Goal: Transaction & Acquisition: Purchase product/service

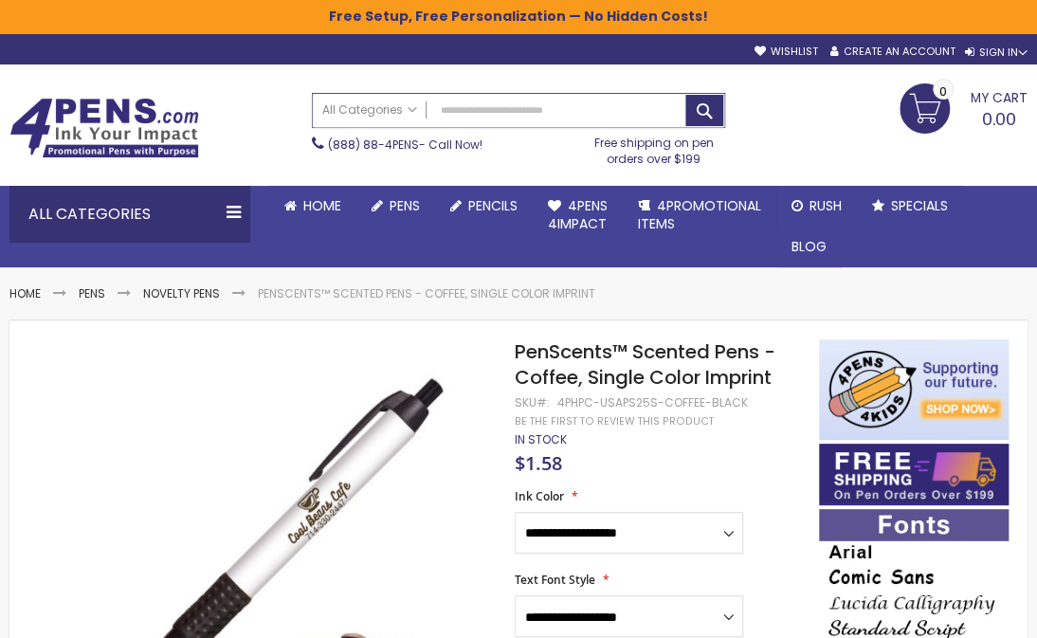
click at [488, 113] on input "Search" at bounding box center [518, 110] width 411 height 33
paste input "**********"
type input "**********"
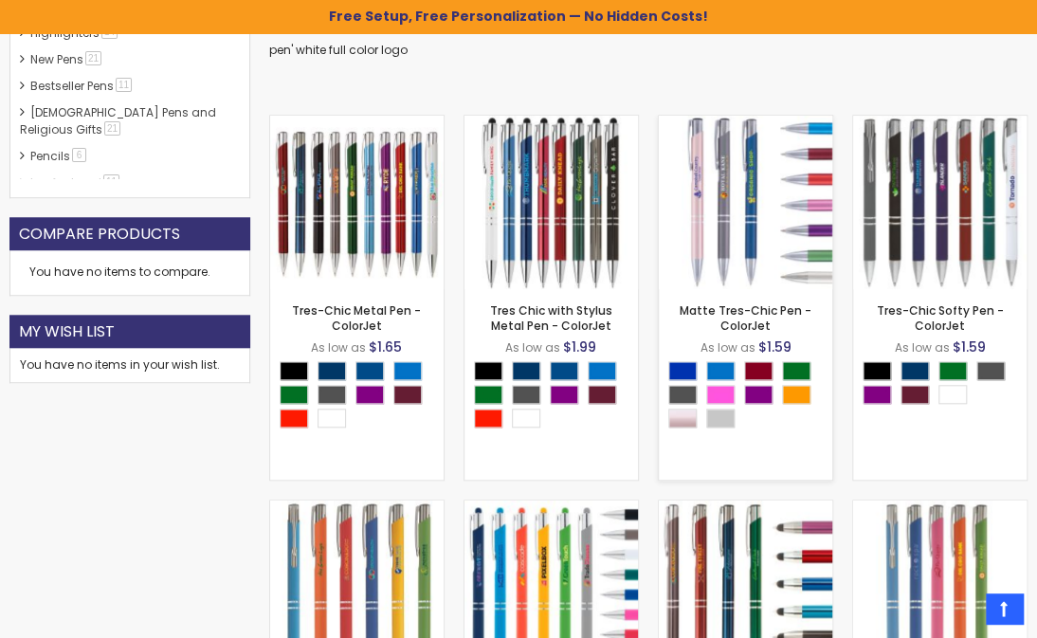
scroll to position [551, 0]
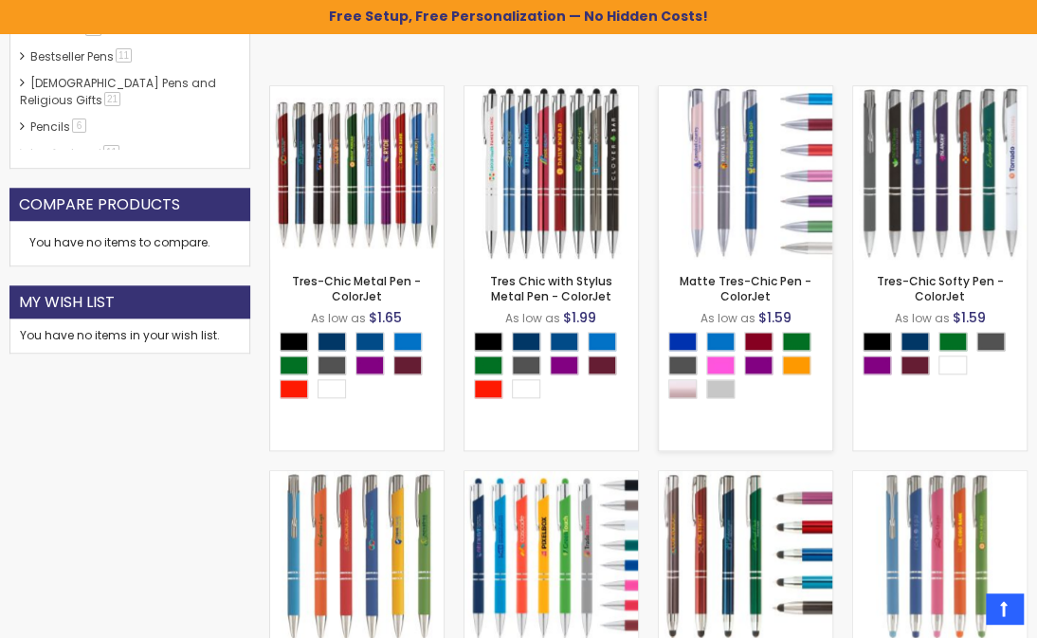
click at [730, 208] on img at bounding box center [746, 173] width 174 height 174
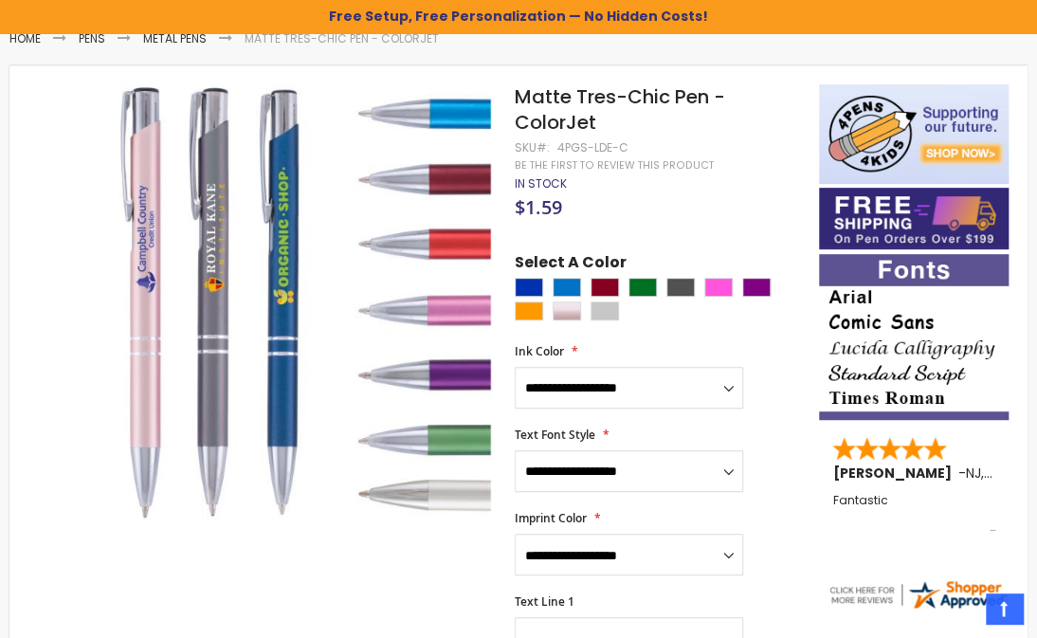
scroll to position [258, 0]
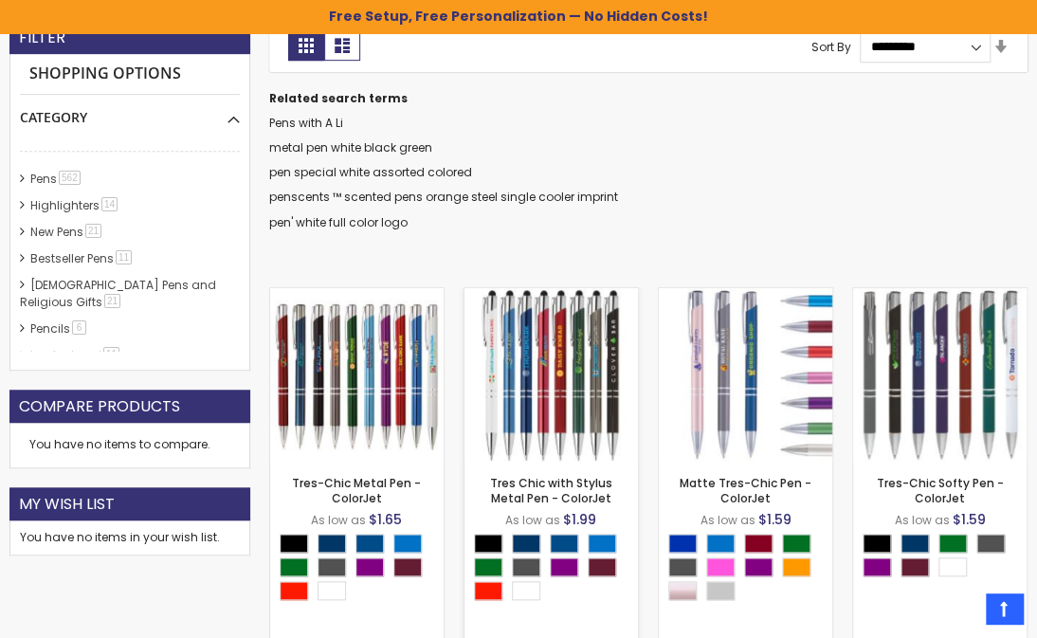
scroll to position [379, 0]
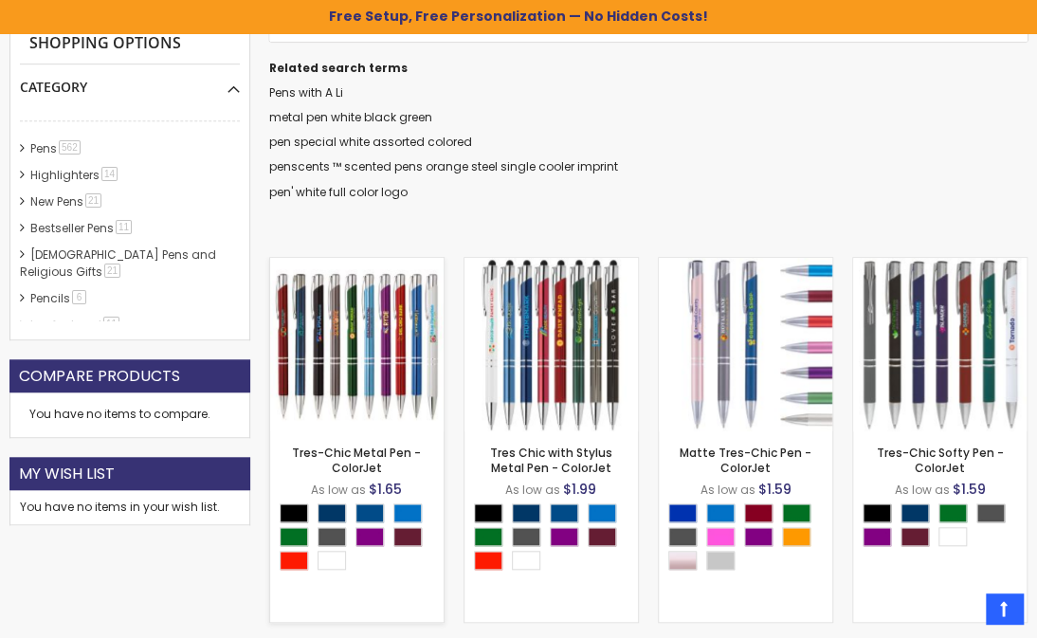
click at [298, 320] on img at bounding box center [357, 345] width 174 height 174
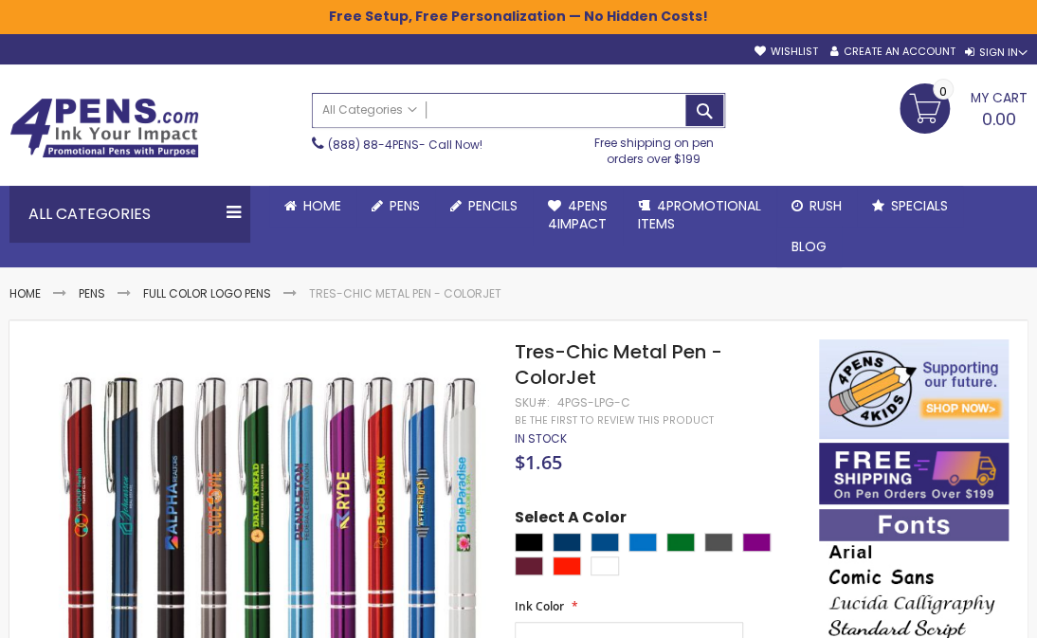
click at [451, 108] on input "Search" at bounding box center [518, 110] width 411 height 33
paste input "**********"
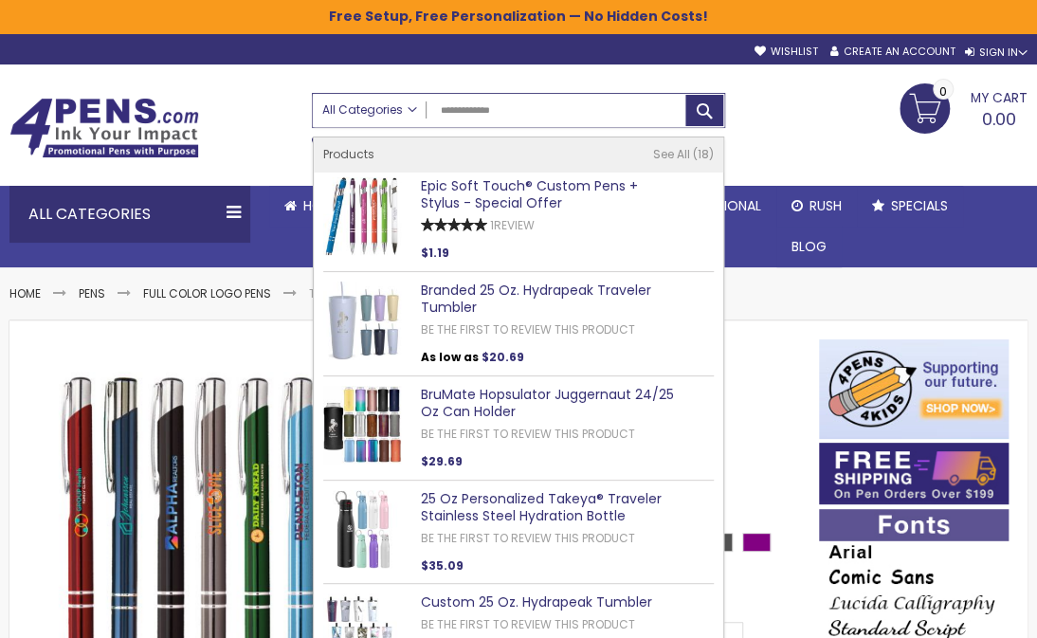
drag, startPoint x: 533, startPoint y: 111, endPoint x: 424, endPoint y: 105, distance: 109.2
click at [424, 105] on div "All Categories All Categories Pens Plastic Pens Metal Pens Grip Pens Laser Engr…" at bounding box center [518, 110] width 411 height 33
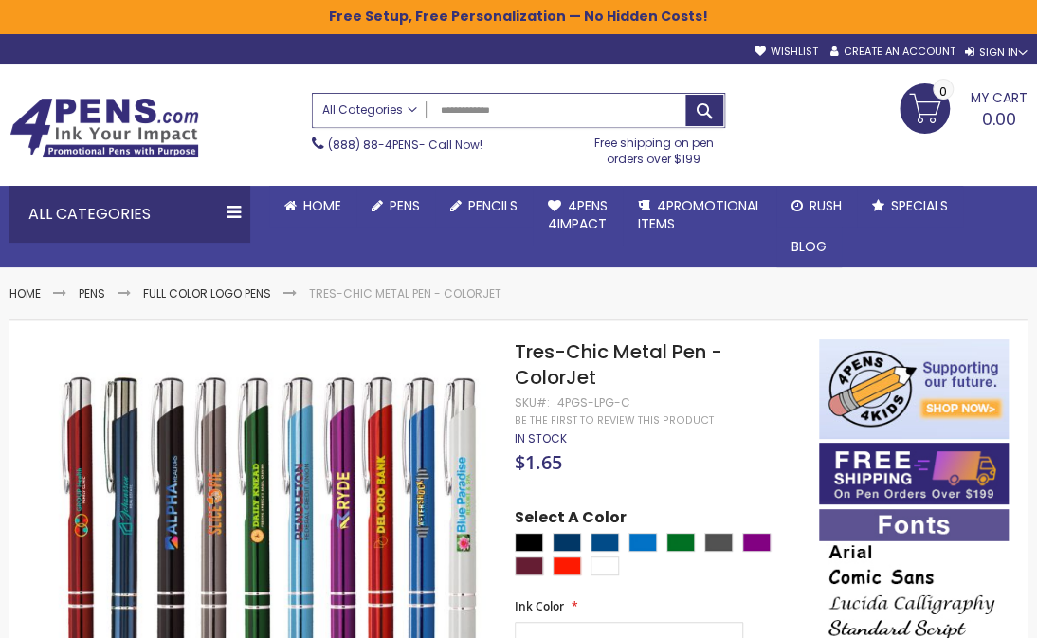
type input "*"
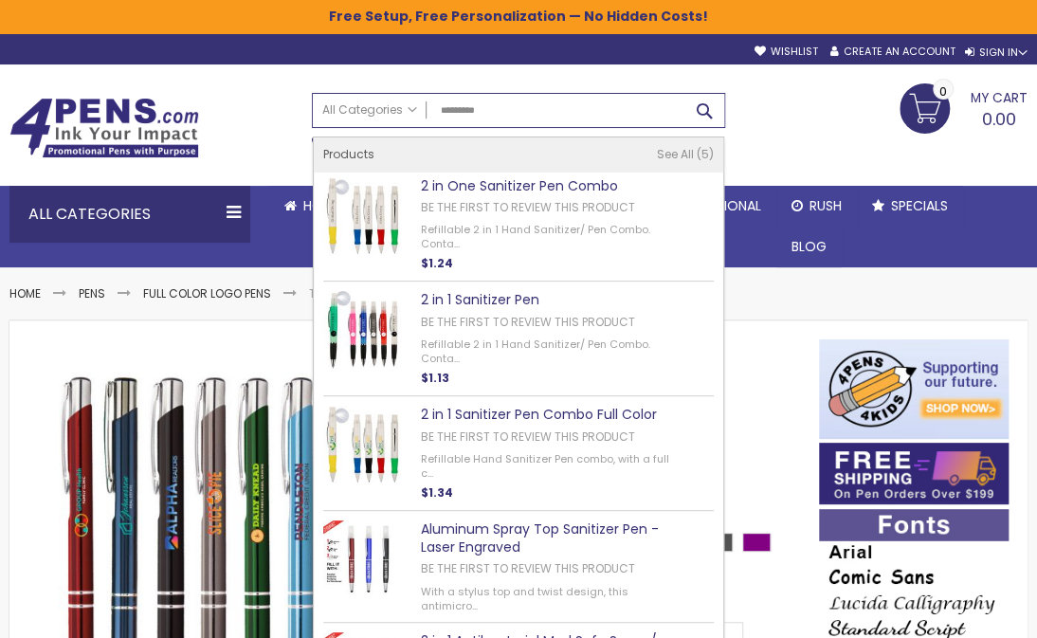
click at [698, 106] on button "Search" at bounding box center [705, 110] width 38 height 31
type input "*********"
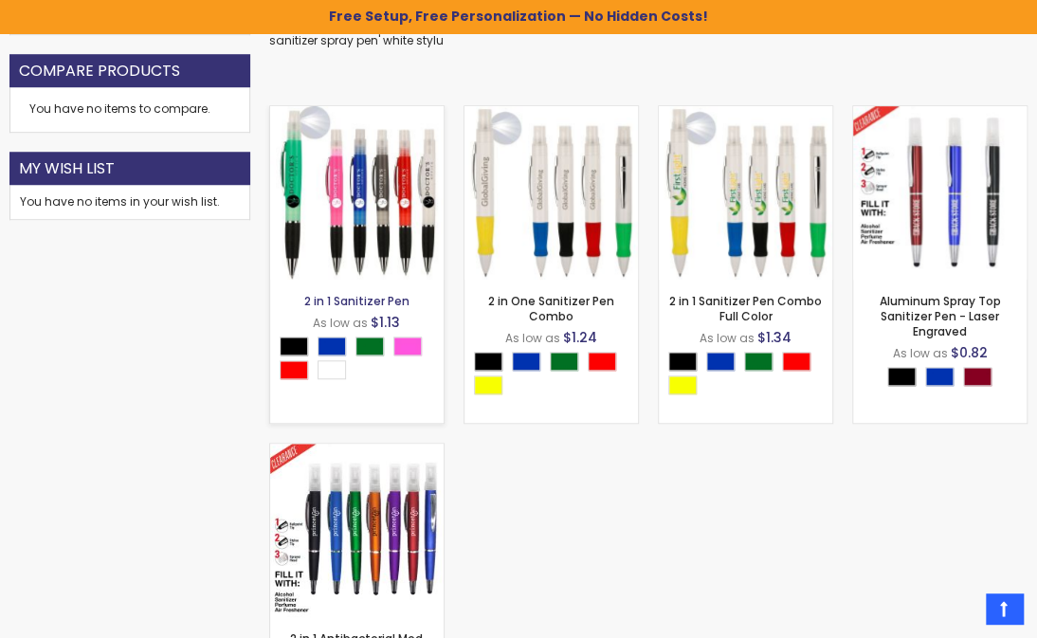
scroll to position [517, 0]
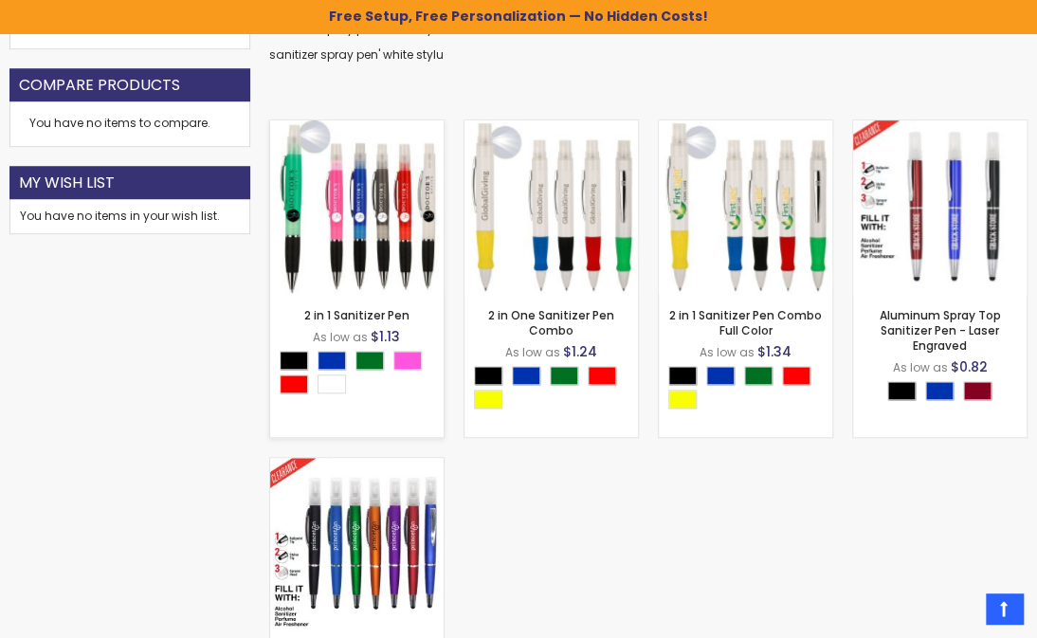
click at [352, 212] on img at bounding box center [357, 207] width 174 height 174
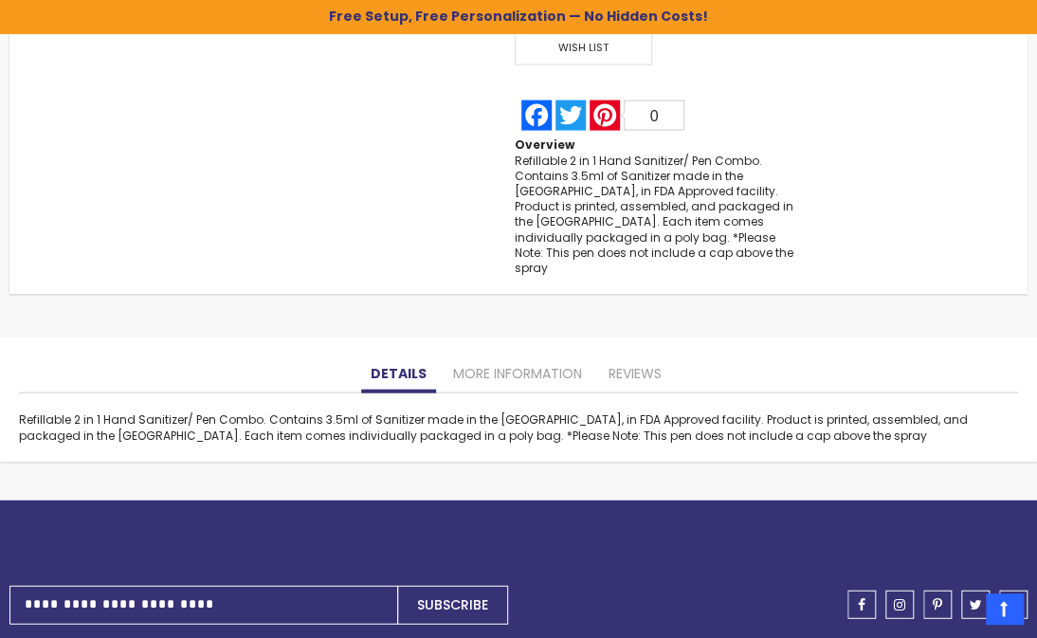
scroll to position [1584, 0]
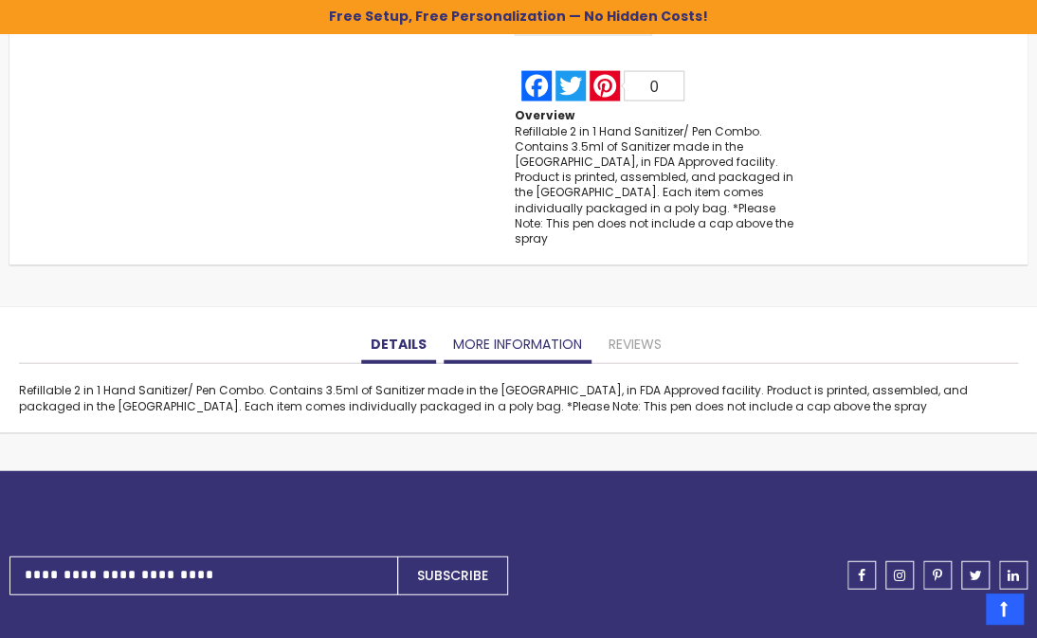
click at [518, 326] on link "More Information" at bounding box center [518, 345] width 148 height 38
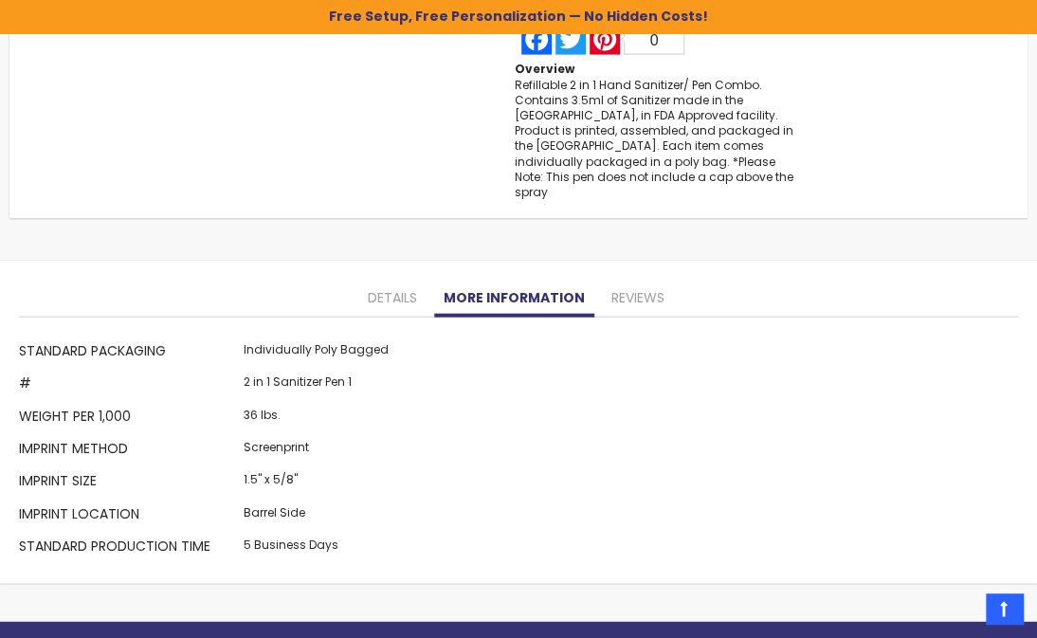
scroll to position [1671, 0]
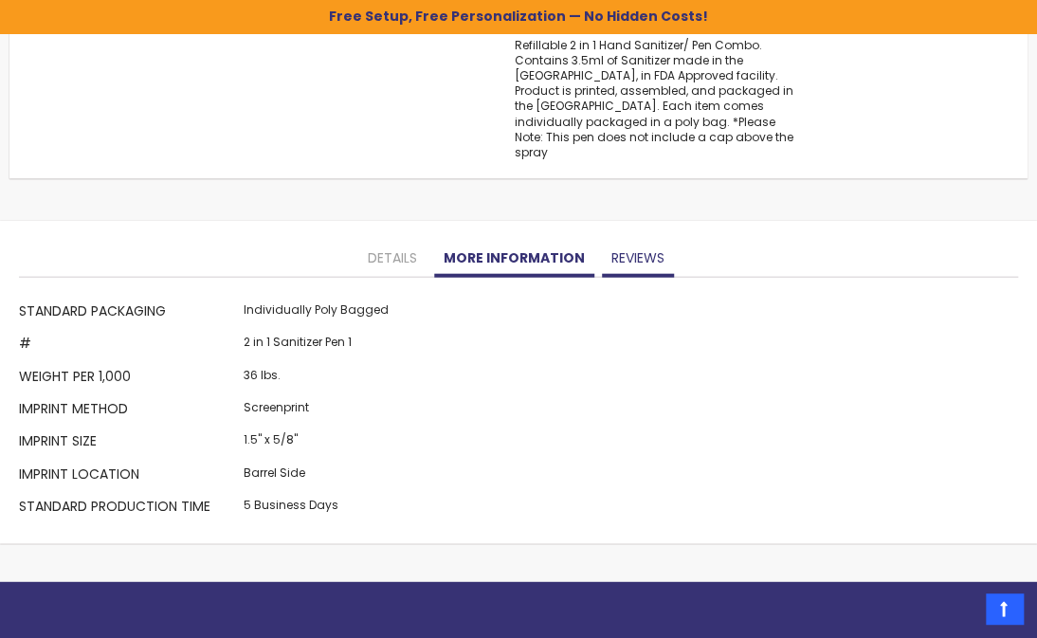
click at [626, 240] on link "Reviews" at bounding box center [638, 259] width 72 height 38
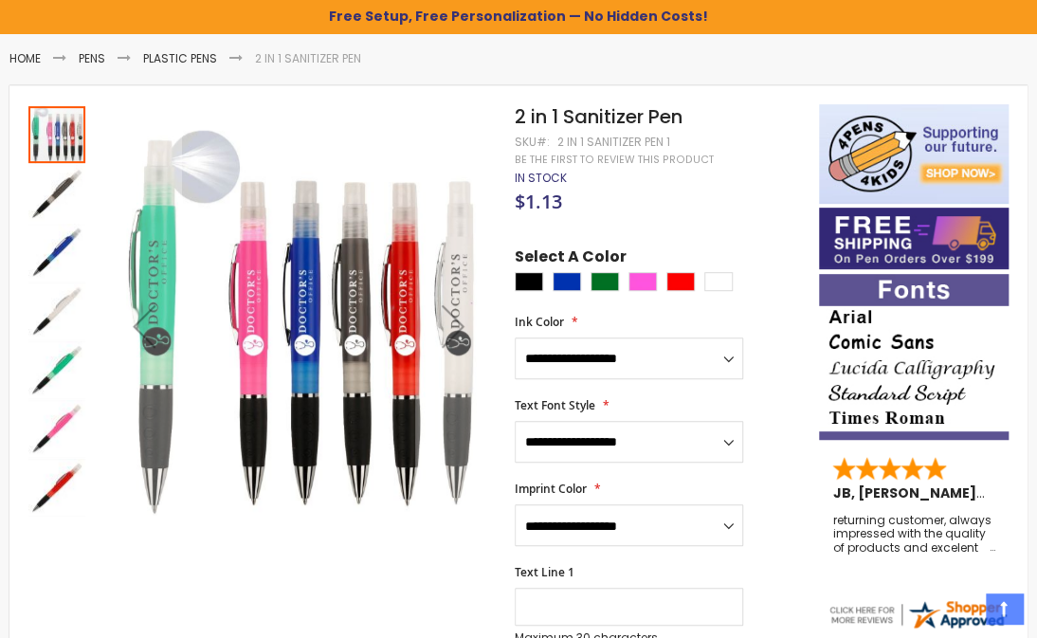
scroll to position [258, 0]
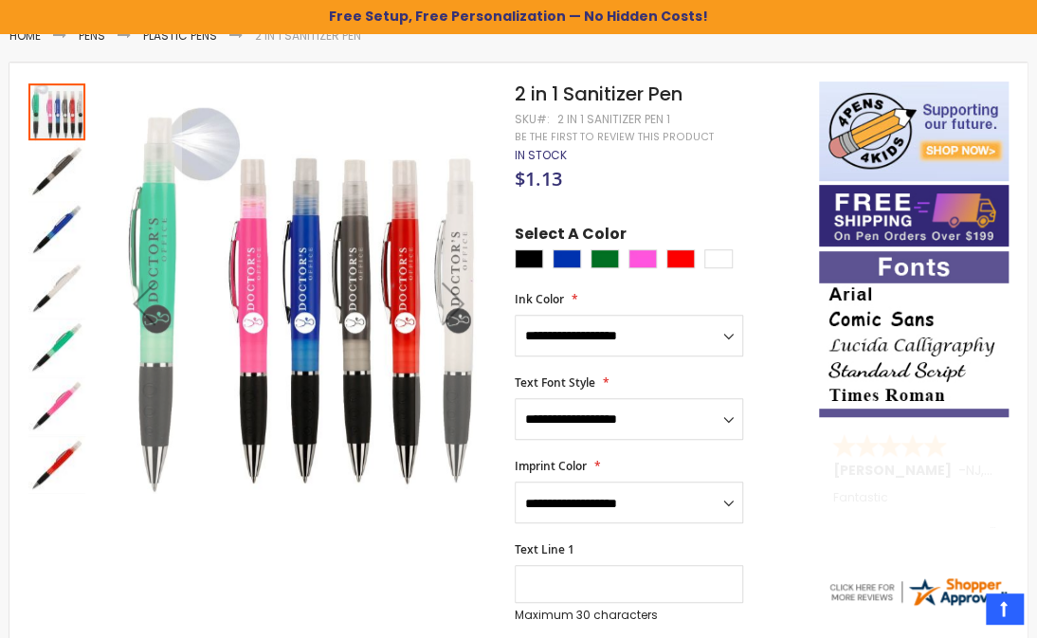
click at [55, 223] on img "2 in 1 Sanitizer Pen" at bounding box center [56, 229] width 57 height 57
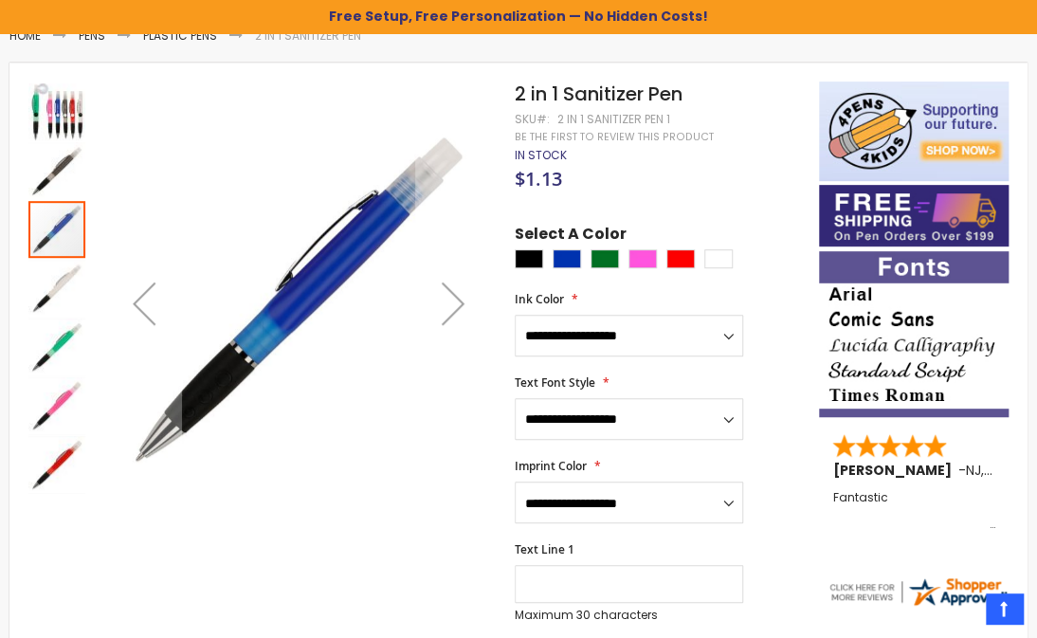
click at [48, 163] on img "2 in 1 Sanitizer Pen" at bounding box center [56, 170] width 57 height 57
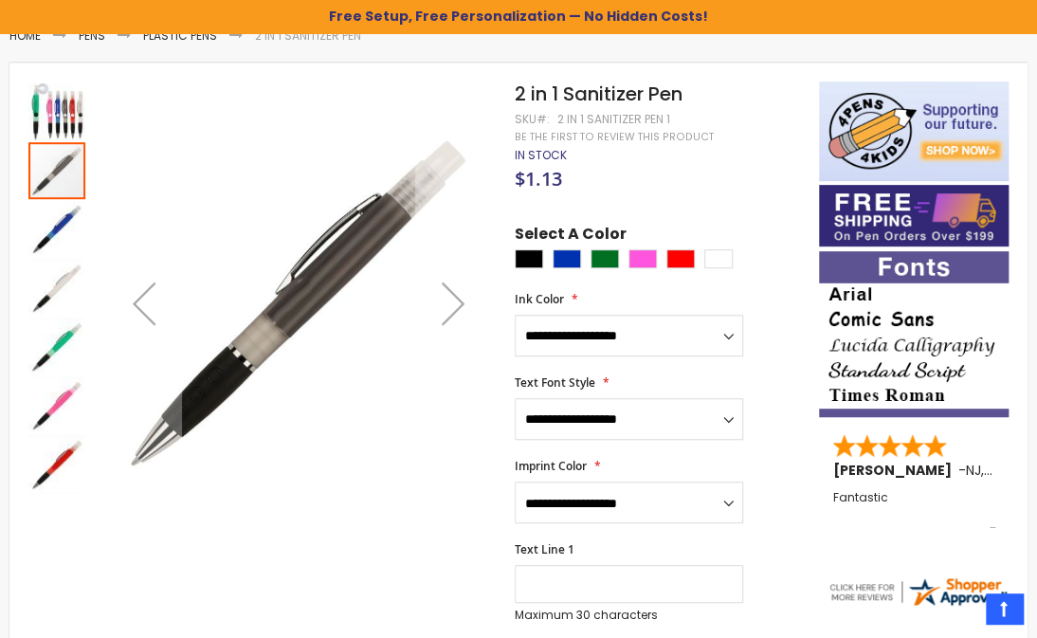
click at [59, 306] on img "2 in 1 Sanitizer Pen" at bounding box center [56, 288] width 57 height 57
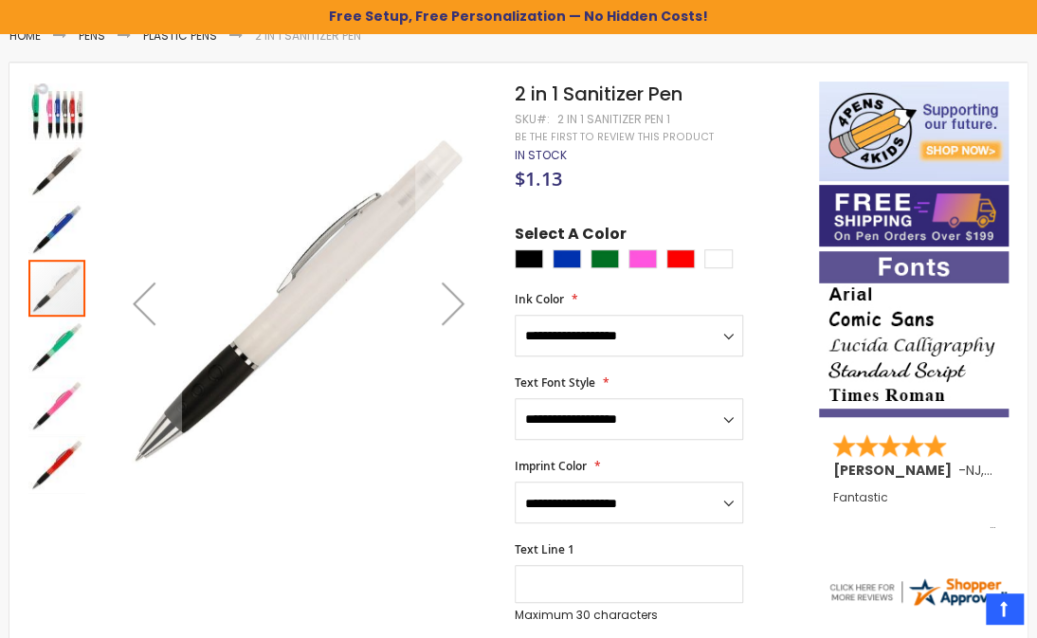
click at [62, 361] on img "2 in 1 Sanitizer Pen" at bounding box center [56, 347] width 57 height 57
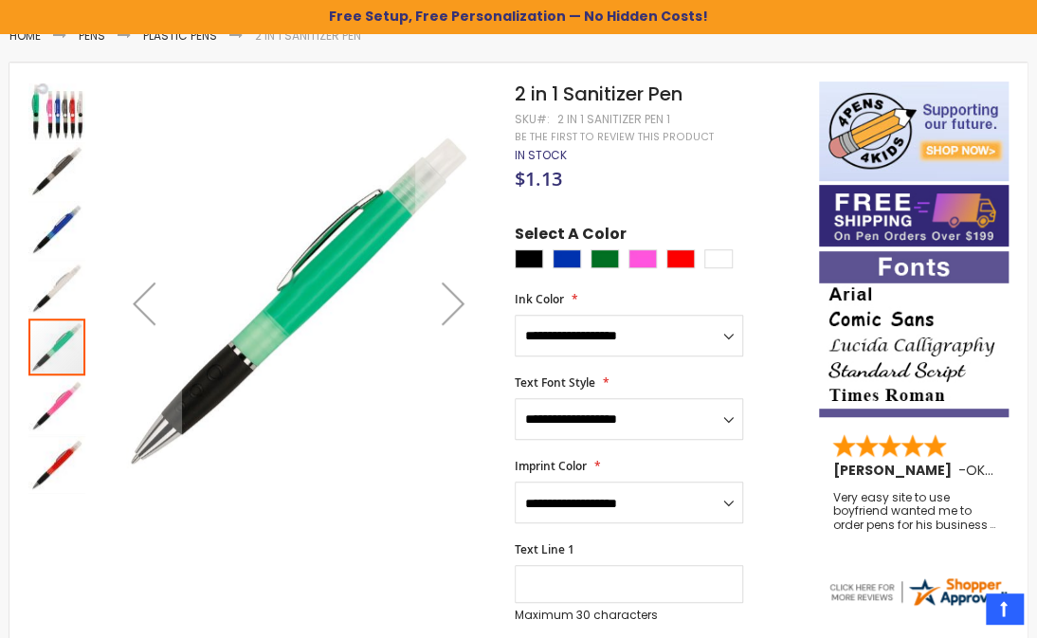
click at [60, 400] on img "2 in 1 Sanitizer Pen" at bounding box center [56, 405] width 57 height 57
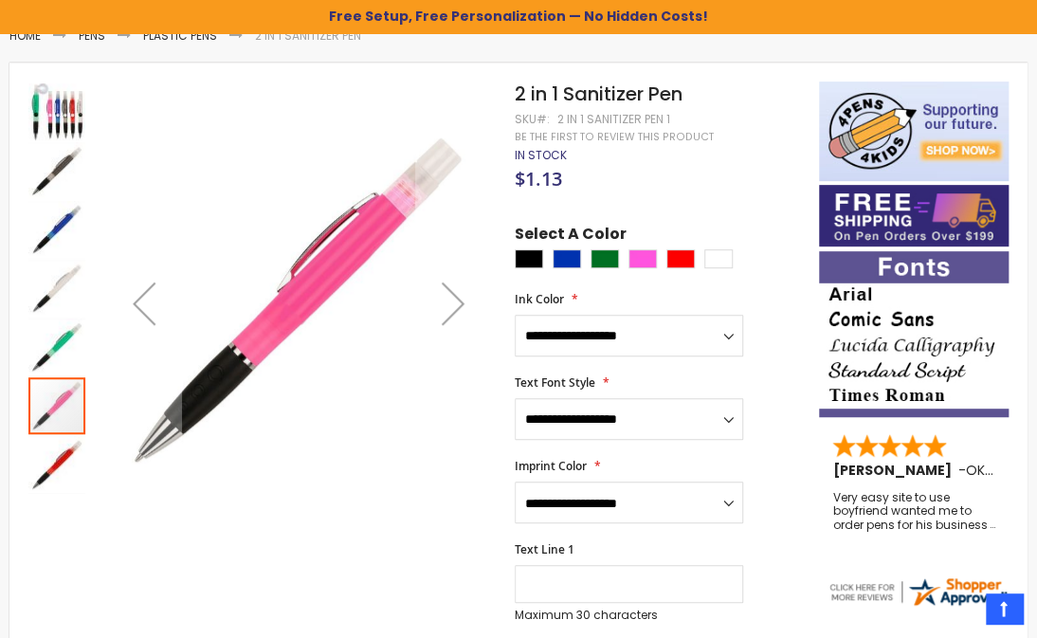
click at [52, 463] on img "2 in 1 Sanitizer Pen" at bounding box center [56, 464] width 57 height 57
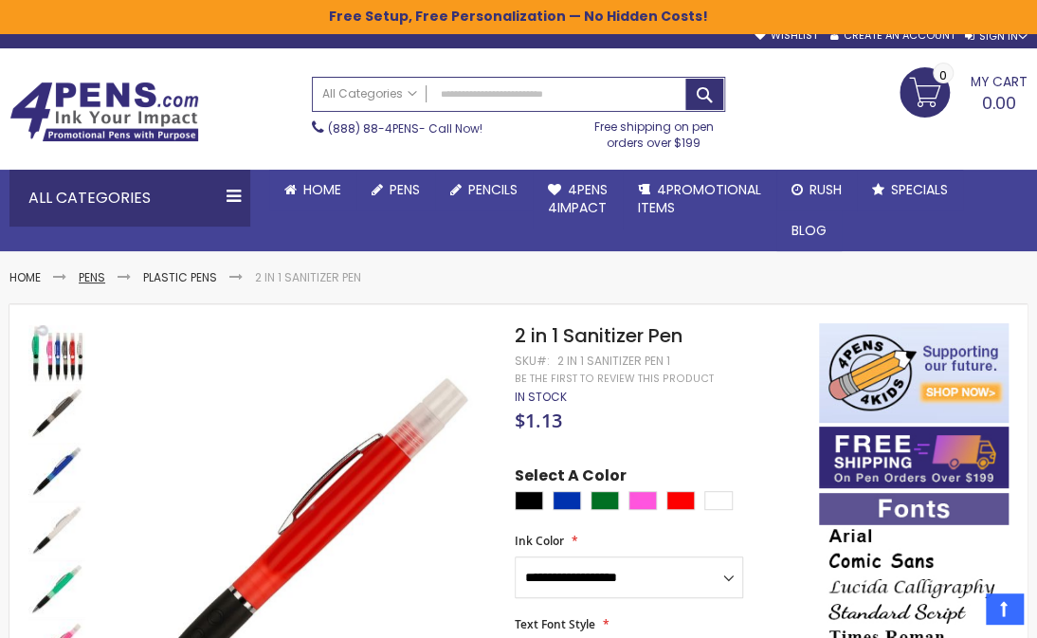
scroll to position [0, 0]
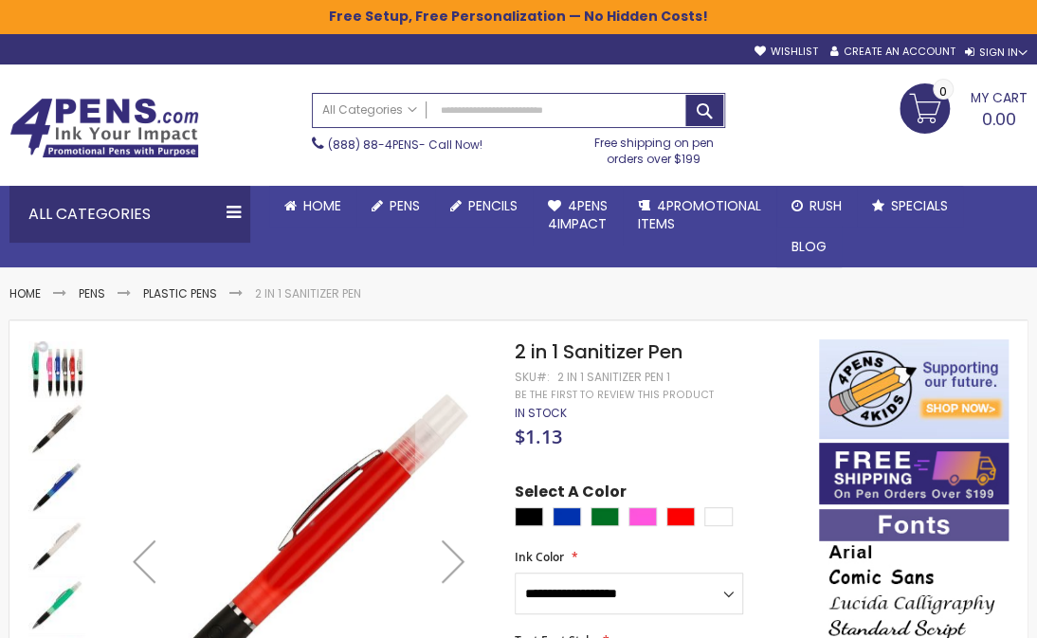
click at [64, 381] on img "2 in 1 Sanitizer Pen" at bounding box center [56, 369] width 57 height 57
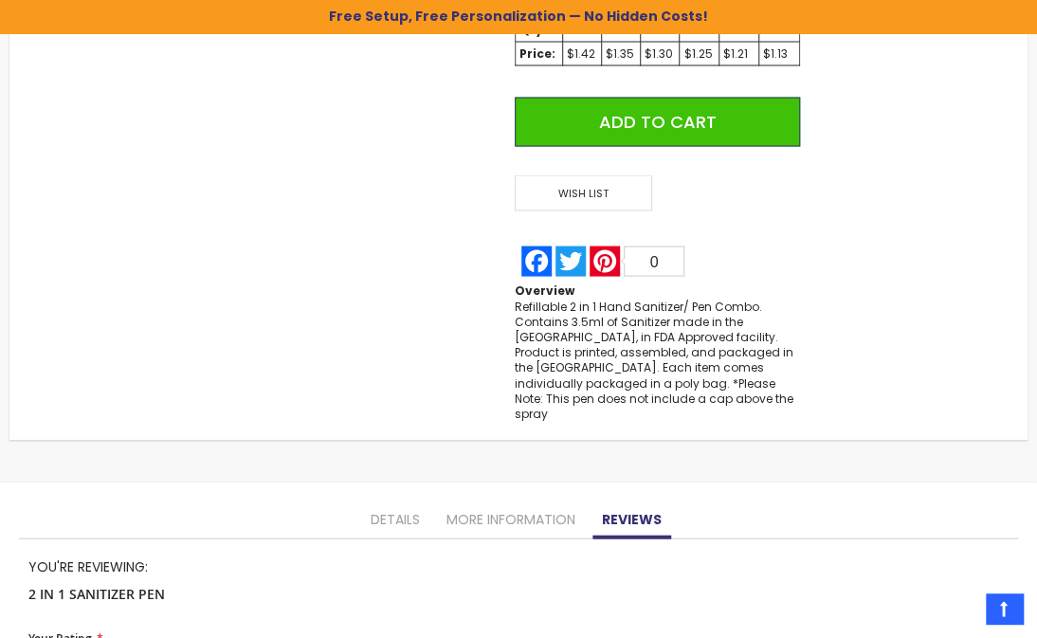
scroll to position [1379, 0]
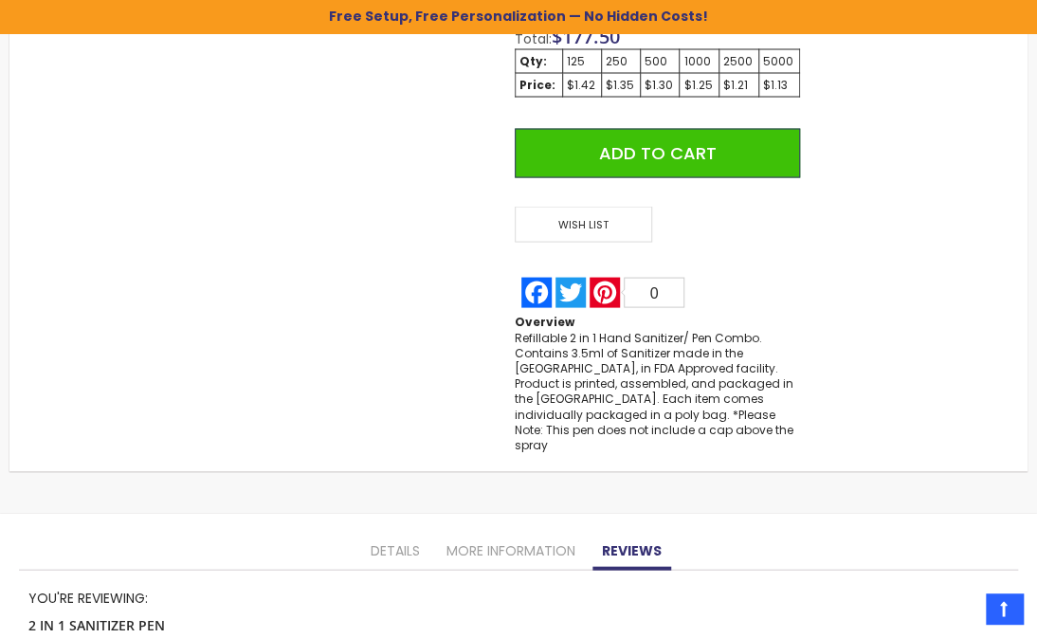
click at [507, 532] on link "More Information" at bounding box center [511, 551] width 148 height 38
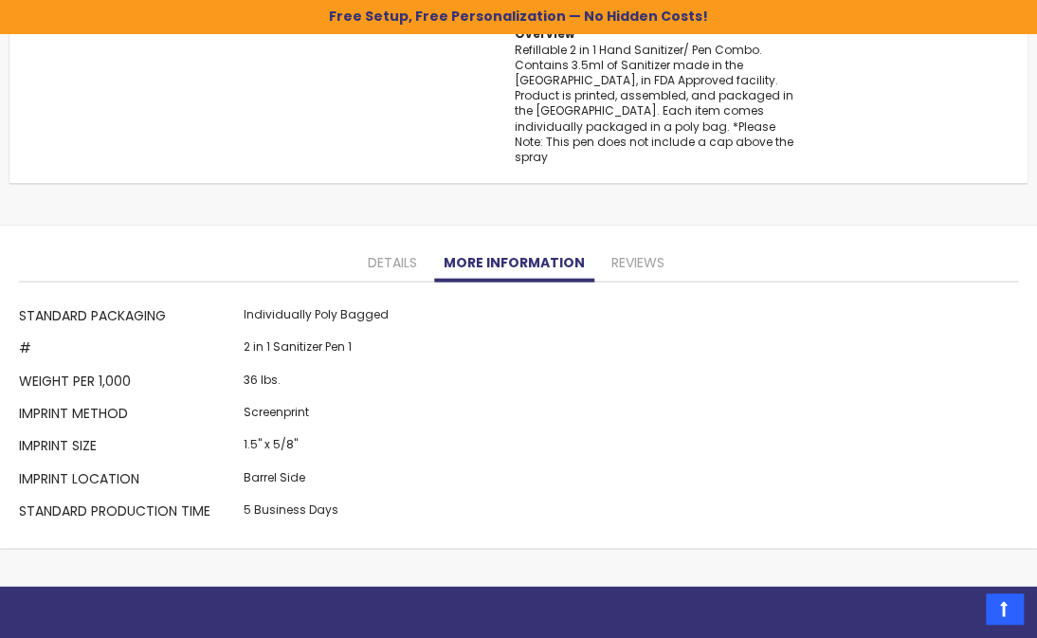
scroll to position [1612, 0]
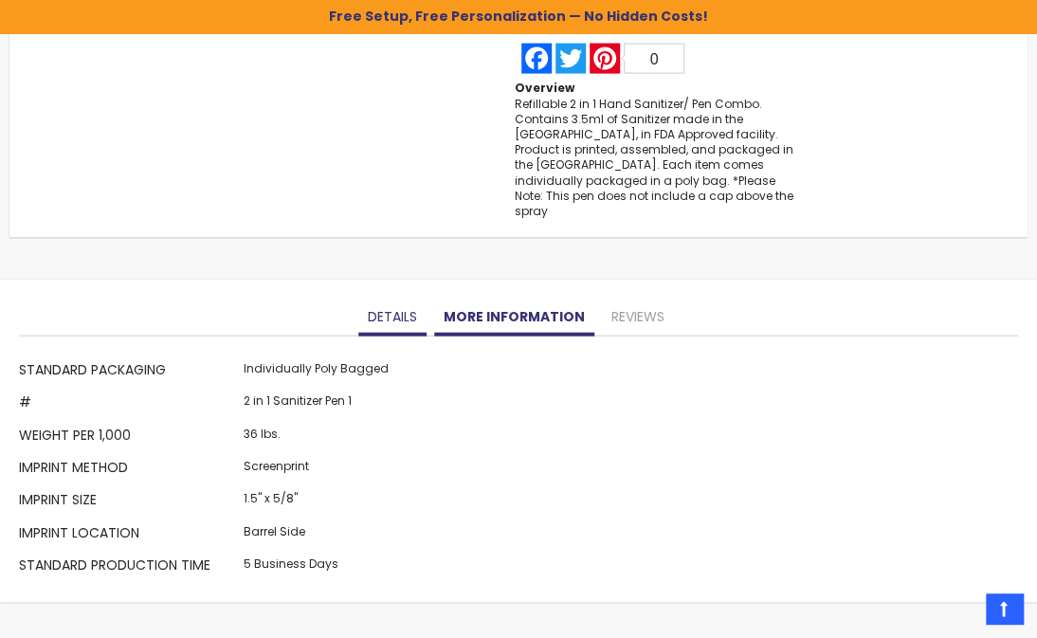
click at [414, 299] on link "Details" at bounding box center [392, 318] width 68 height 38
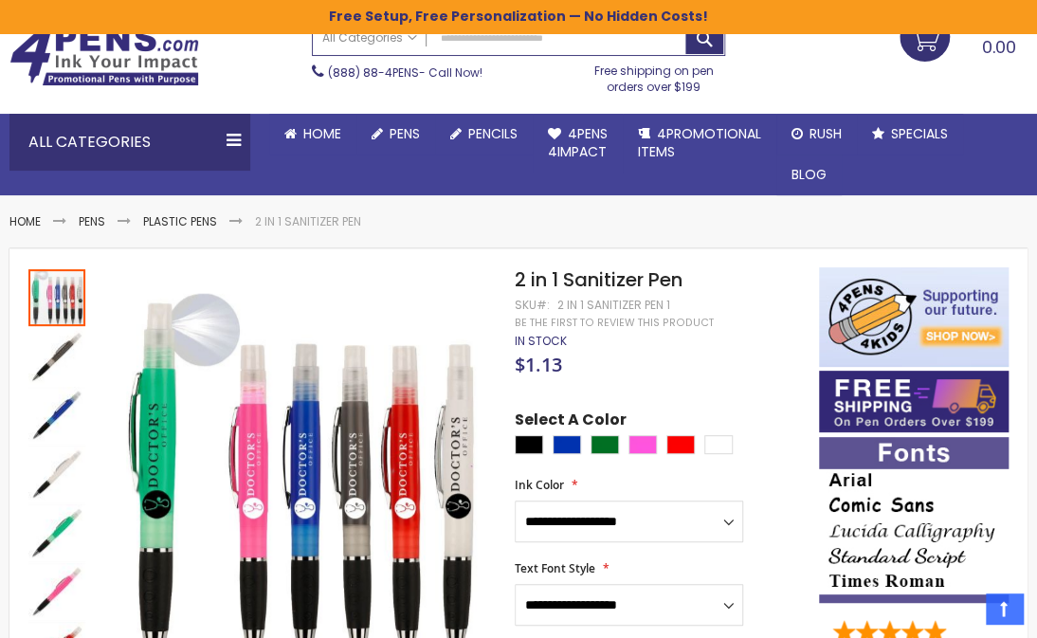
scroll to position [61, 0]
